Goal: Obtain resource: Download file/media

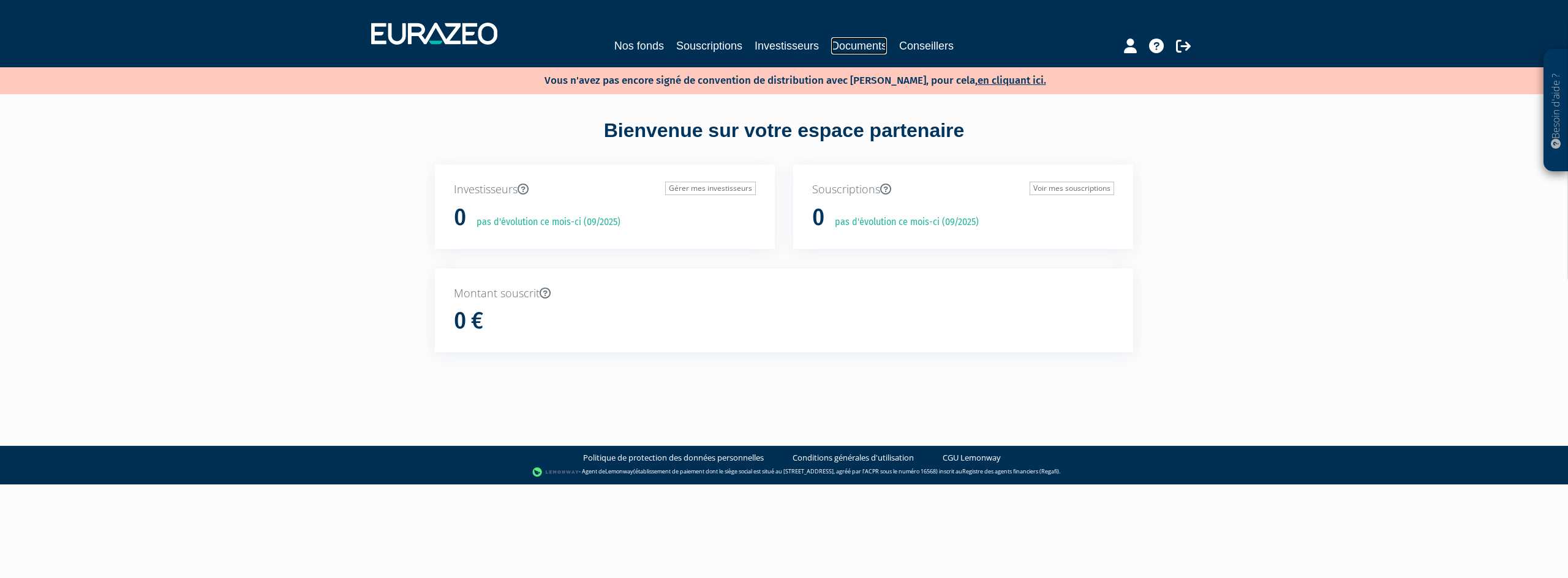
click at [837, 45] on link "Documents" at bounding box center [859, 46] width 56 height 17
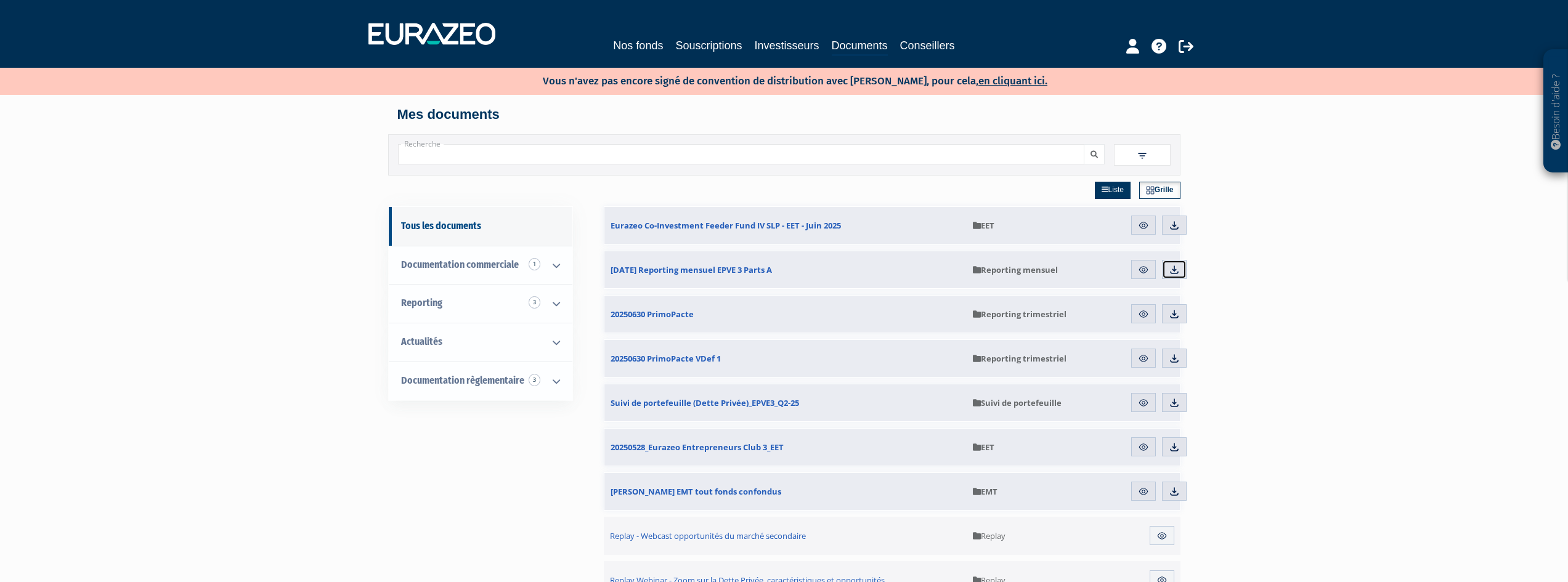
click at [1172, 270] on img at bounding box center [1175, 270] width 11 height 11
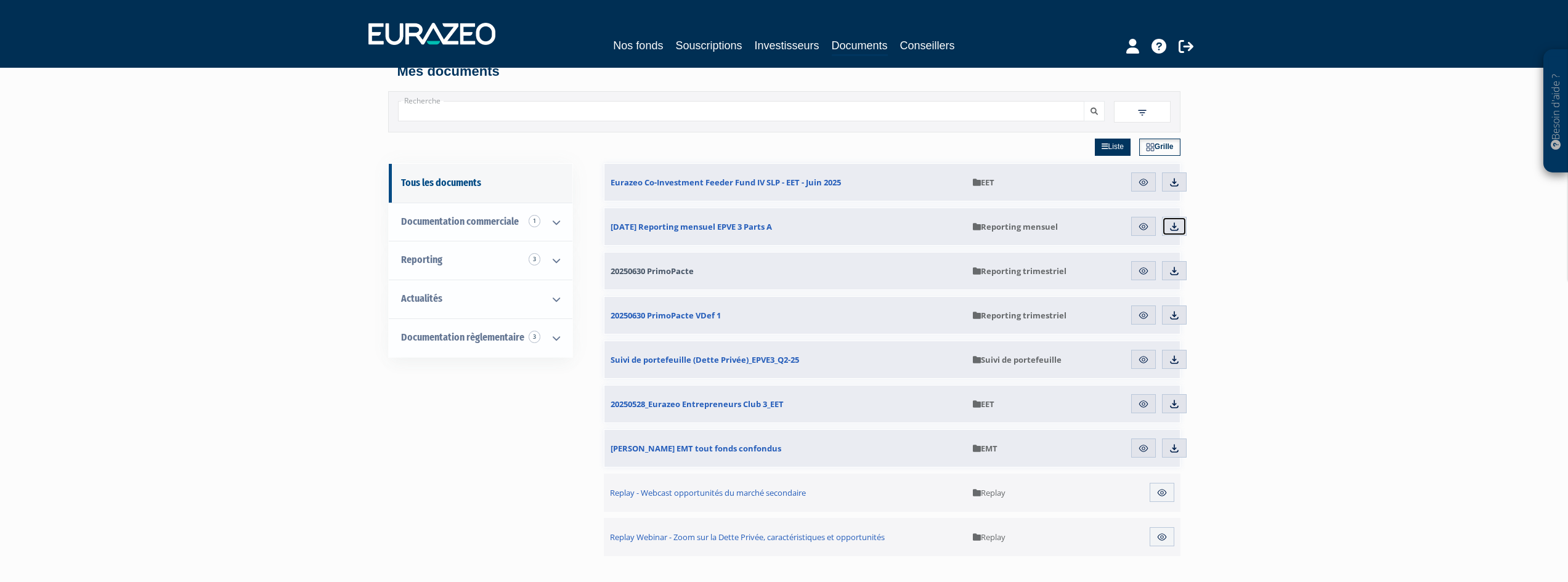
scroll to position [62, 0]
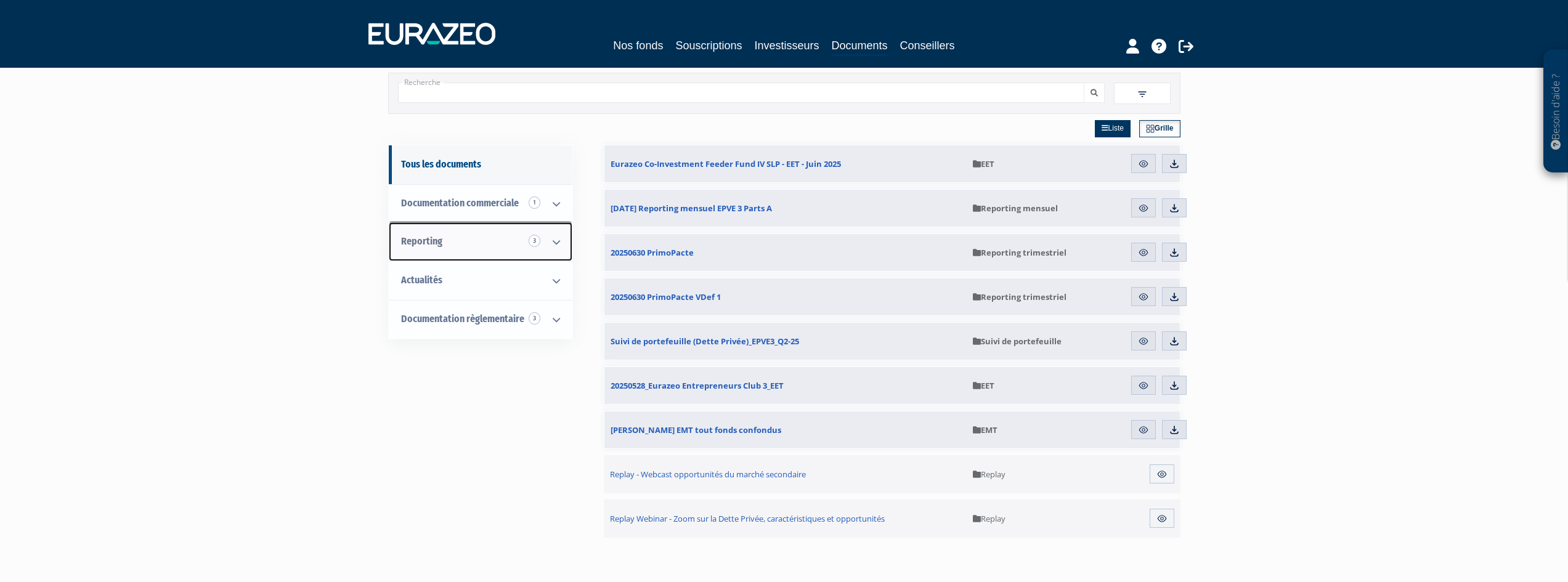
click at [555, 241] on icon at bounding box center [556, 242] width 32 height 38
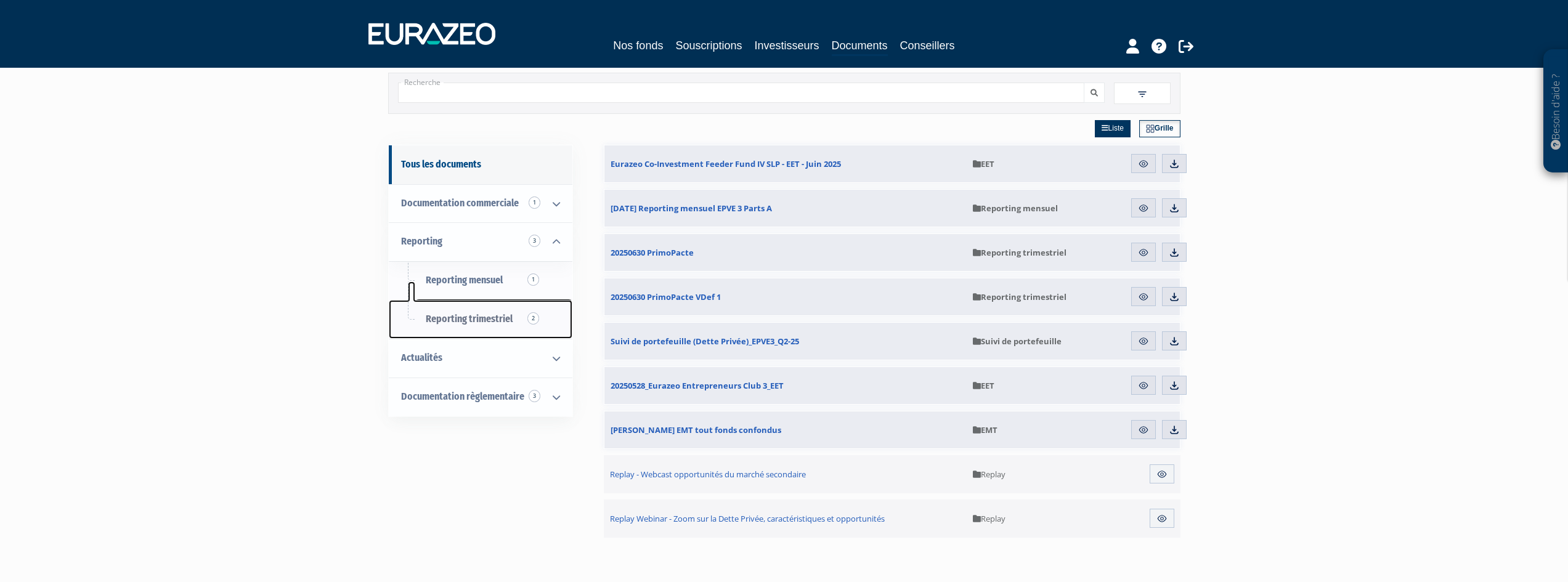
click at [486, 322] on span "Reporting trimestriel 2" at bounding box center [469, 319] width 87 height 12
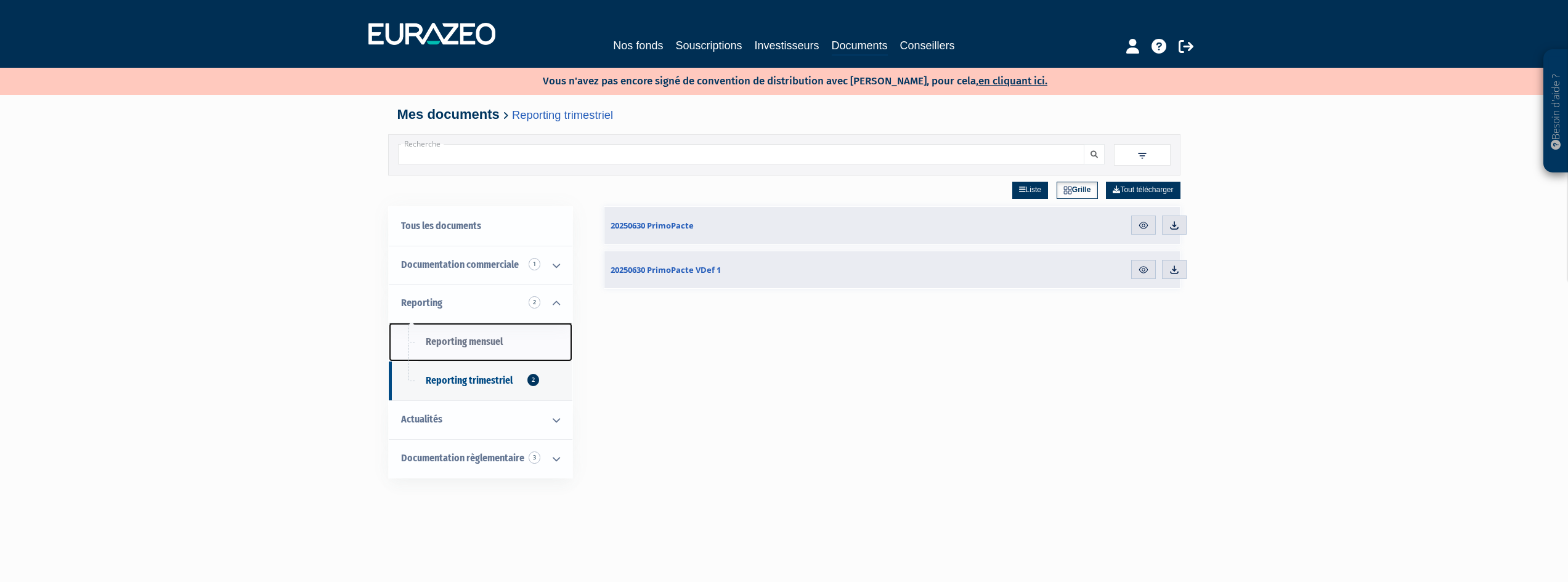
click at [503, 336] on span "Reporting mensuel" at bounding box center [464, 341] width 77 height 12
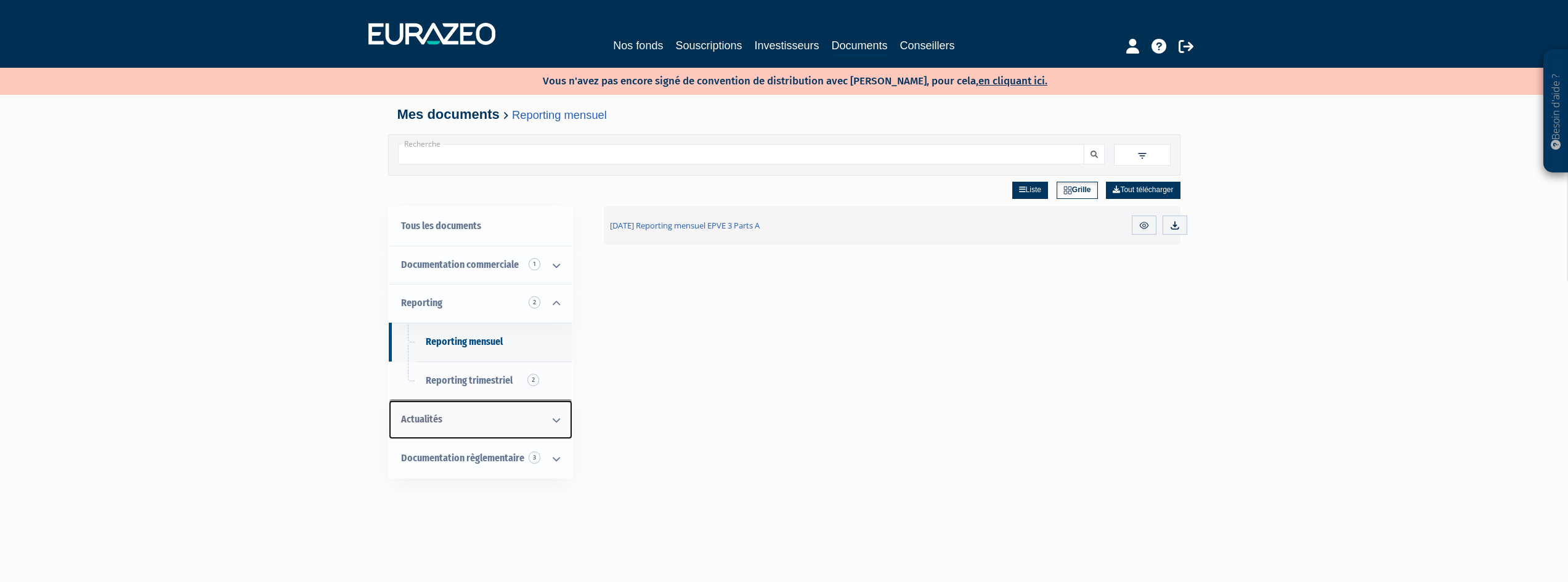
click at [509, 418] on link "Actualités" at bounding box center [480, 420] width 184 height 39
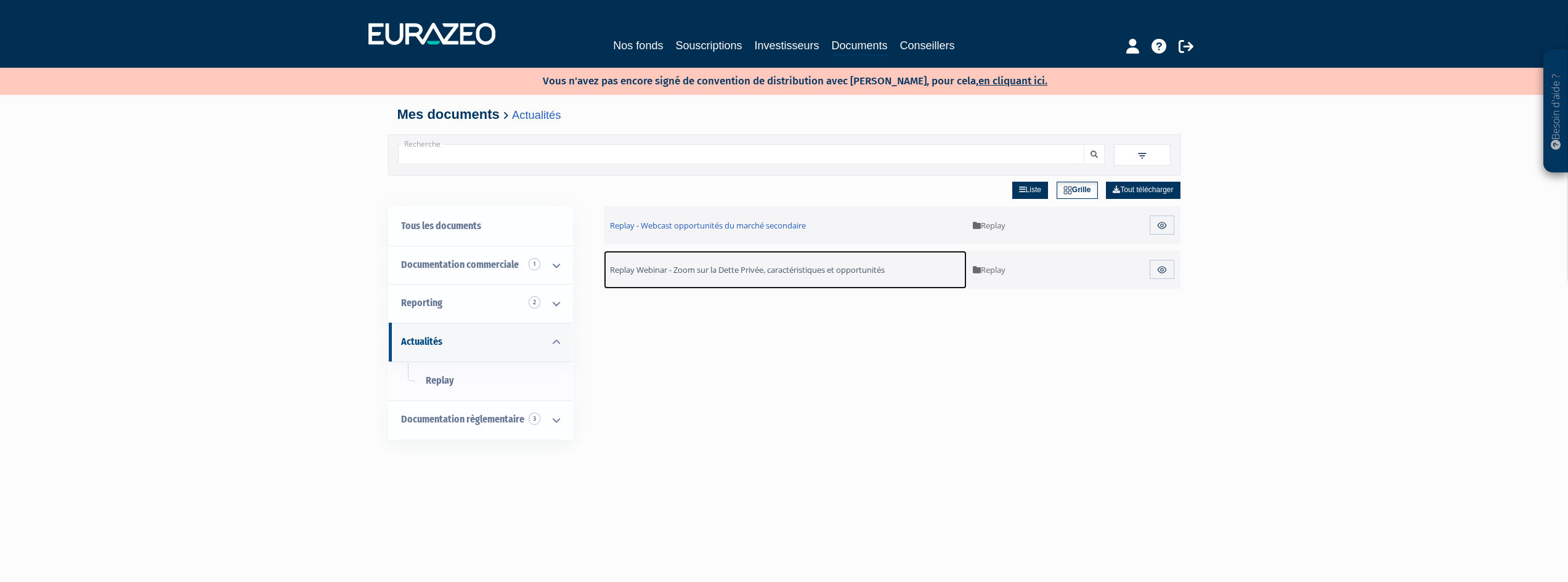
click at [803, 275] on span "Replay Webinar - Zoom sur la Dette Privée, caractéristiques et opportunités" at bounding box center [747, 270] width 275 height 11
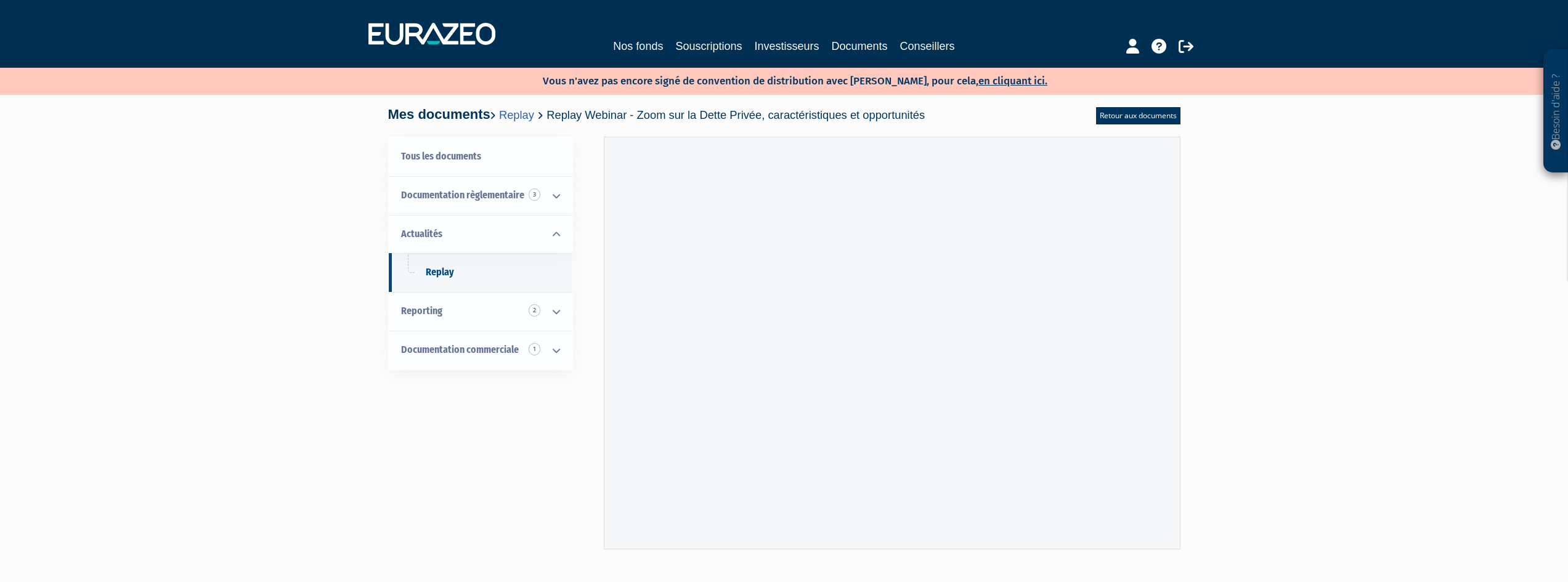
scroll to position [103, 0]
